Goal: Book appointment/travel/reservation

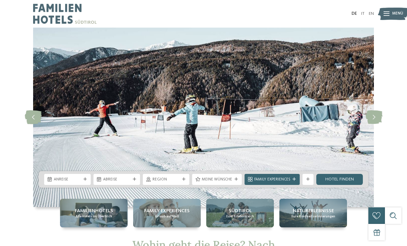
click at [90, 178] on div "Anreise" at bounding box center [67, 179] width 47 height 11
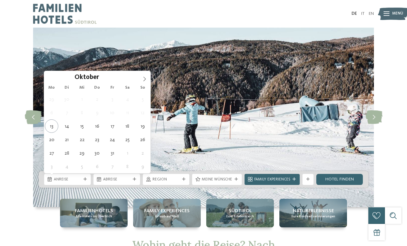
click at [143, 82] on span at bounding box center [145, 77] width 12 height 12
click at [149, 78] on span at bounding box center [145, 77] width 12 height 12
type div "[DATE]"
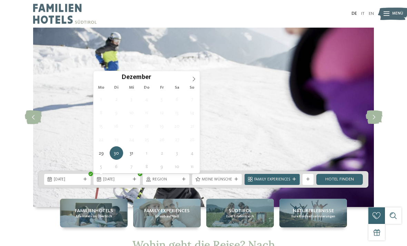
click at [198, 81] on span at bounding box center [194, 77] width 12 height 12
type input "****"
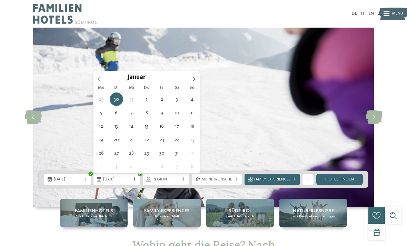
type div "[DATE]"
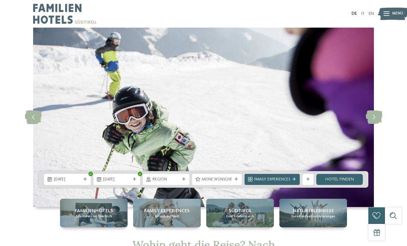
click at [187, 183] on div "Region" at bounding box center [166, 179] width 47 height 11
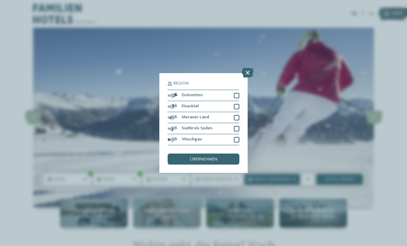
click at [298, 114] on div "Region Dolomiten" at bounding box center [203, 123] width 407 height 246
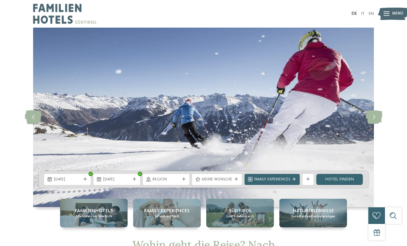
click at [347, 178] on link "Hotel finden" at bounding box center [339, 179] width 47 height 11
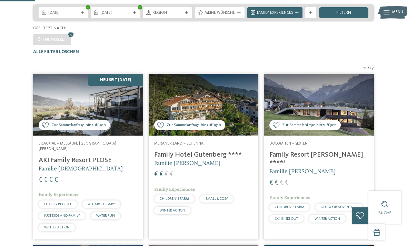
scroll to position [127, 0]
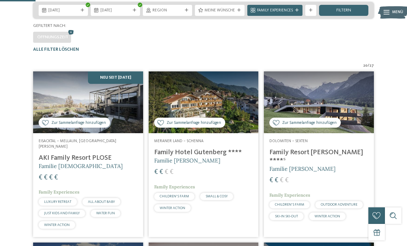
click at [282, 16] on div "Family Experiences" at bounding box center [274, 10] width 55 height 11
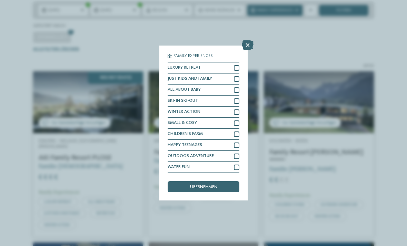
click at [251, 40] on icon at bounding box center [248, 45] width 12 height 10
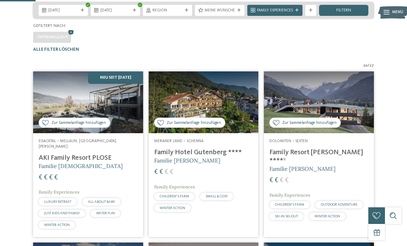
scroll to position [129, 0]
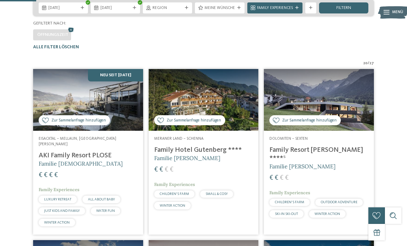
click at [338, 124] on img at bounding box center [319, 100] width 110 height 62
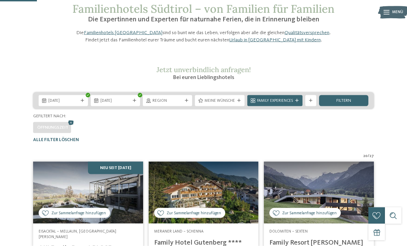
scroll to position [0, 0]
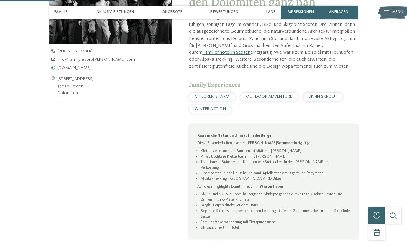
scroll to position [233, 0]
